Goal: Navigation & Orientation: Find specific page/section

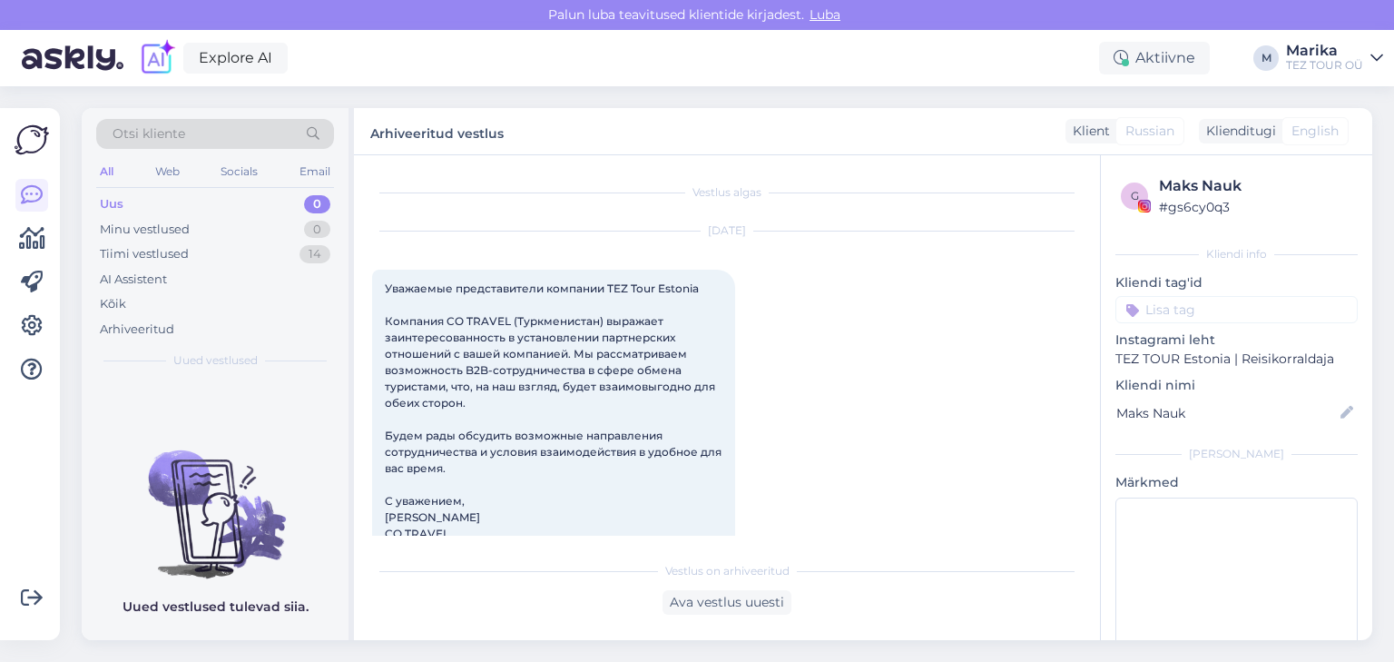
scroll to position [1564, 0]
